Goal: Information Seeking & Learning: Learn about a topic

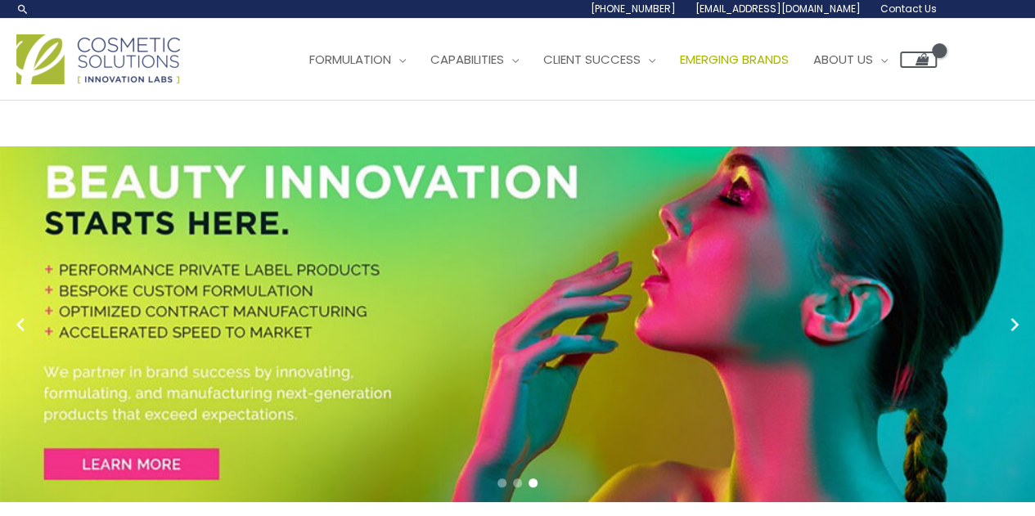
click at [738, 56] on span "Emerging Brands" at bounding box center [734, 59] width 109 height 17
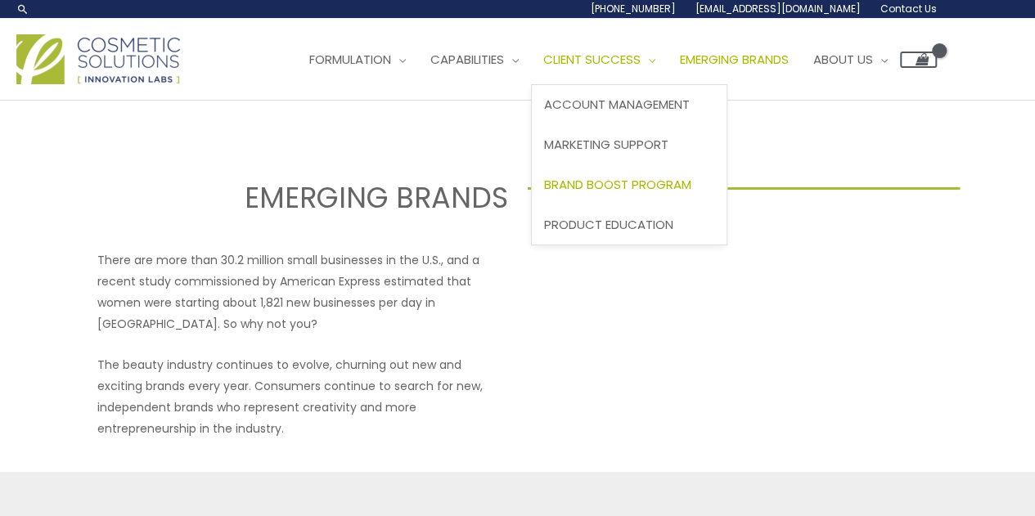
click at [654, 173] on link "Brand Boost Program" at bounding box center [629, 184] width 195 height 40
